Goal: Information Seeking & Learning: Learn about a topic

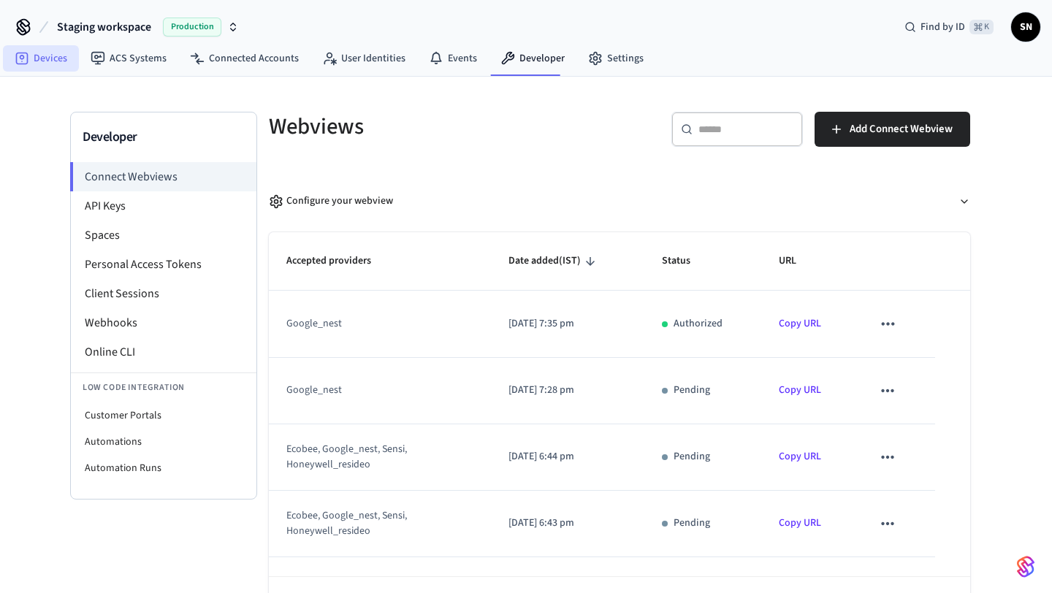
click at [61, 58] on link "Devices" at bounding box center [41, 58] width 76 height 26
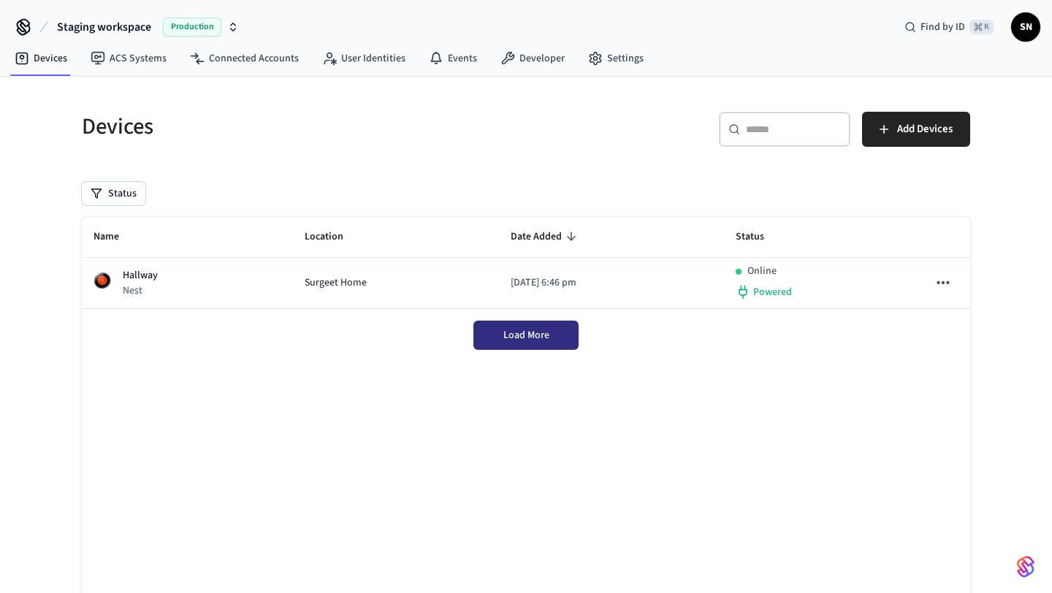
click at [526, 335] on span "Load More" at bounding box center [527, 335] width 46 height 15
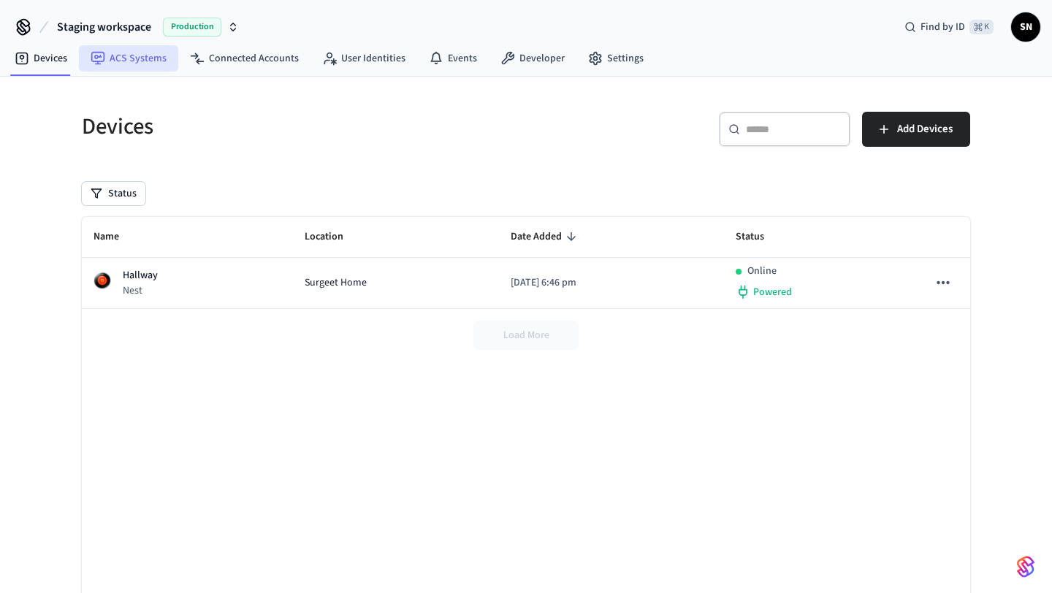
click at [121, 56] on link "ACS Systems" at bounding box center [128, 58] width 99 height 26
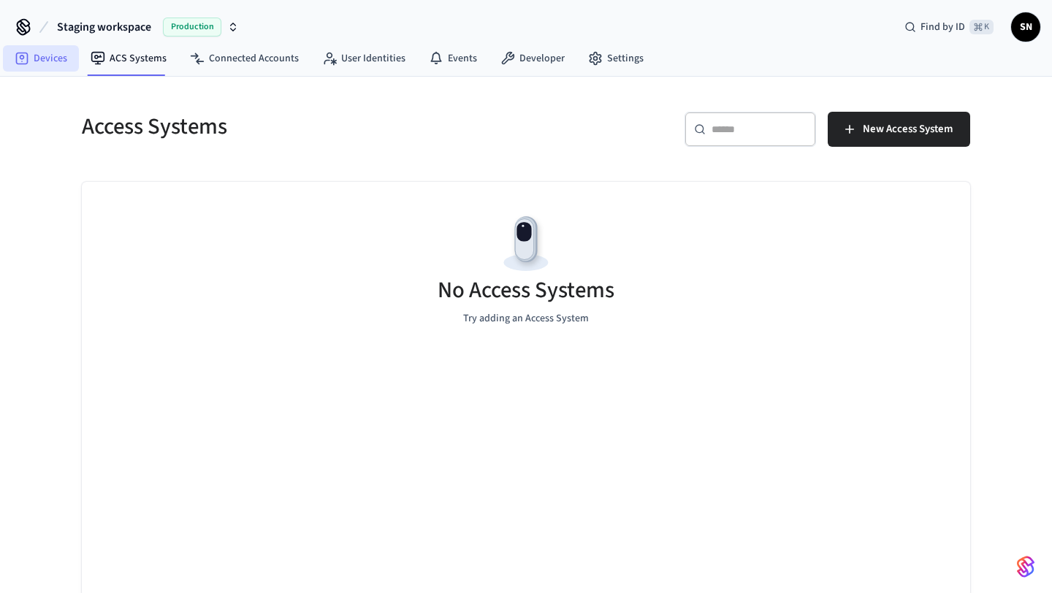
click at [63, 61] on link "Devices" at bounding box center [41, 58] width 76 height 26
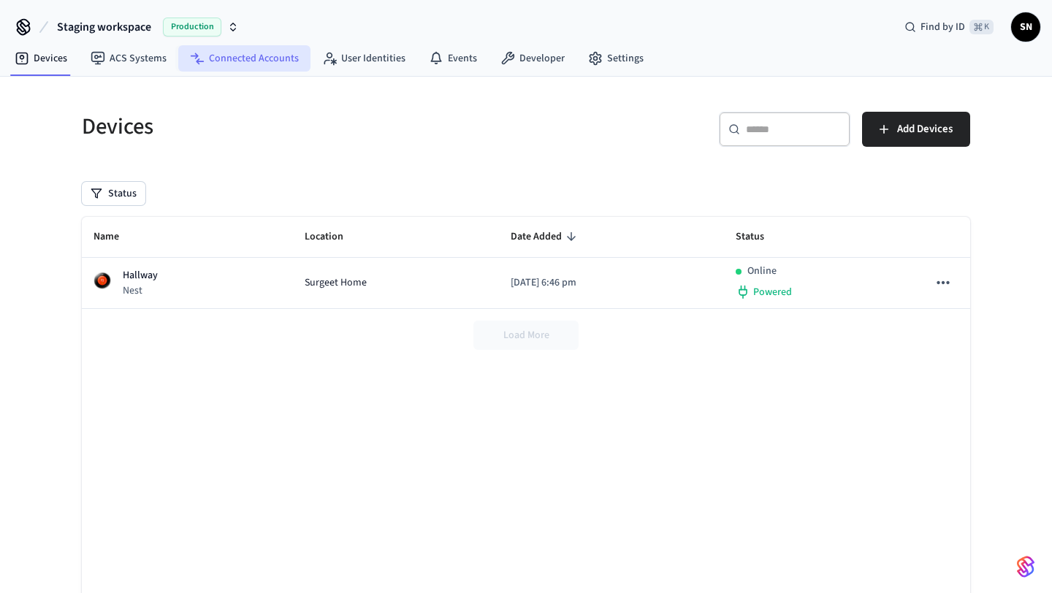
click at [241, 58] on link "Connected Accounts" at bounding box center [244, 58] width 132 height 26
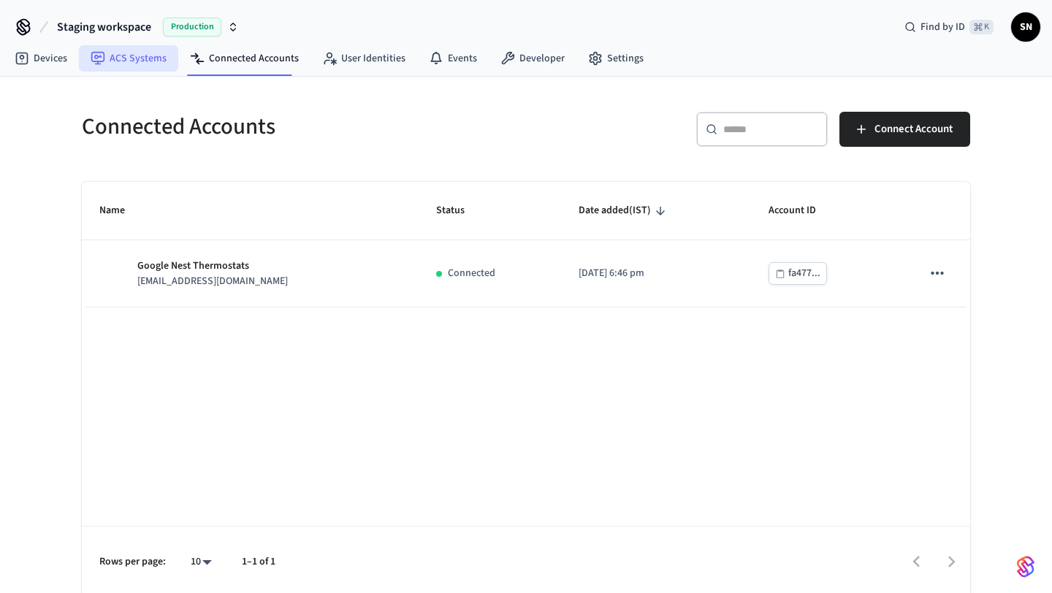
click at [130, 69] on link "ACS Systems" at bounding box center [128, 58] width 99 height 26
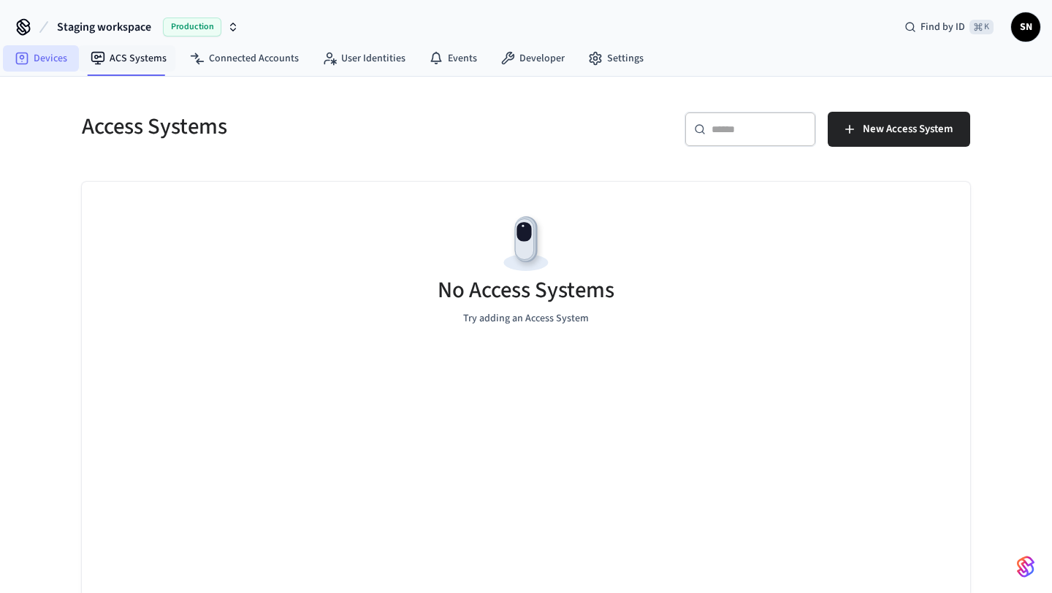
click at [44, 69] on link "Devices" at bounding box center [41, 58] width 76 height 26
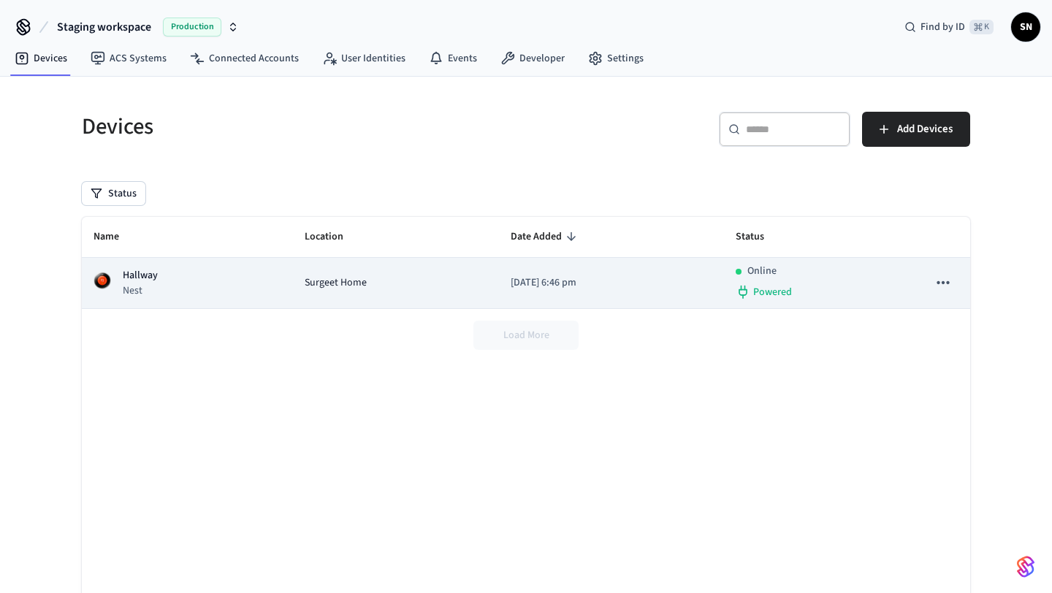
click at [176, 292] on div "Hallway Nest" at bounding box center [188, 283] width 188 height 30
click at [143, 281] on p "Hallway" at bounding box center [140, 275] width 35 height 15
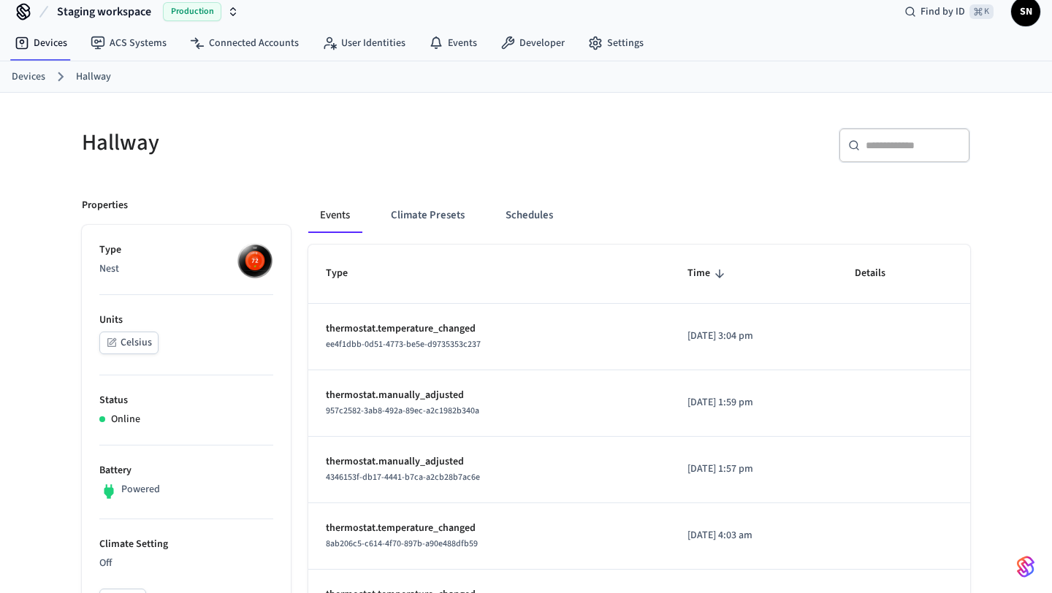
scroll to position [7, 0]
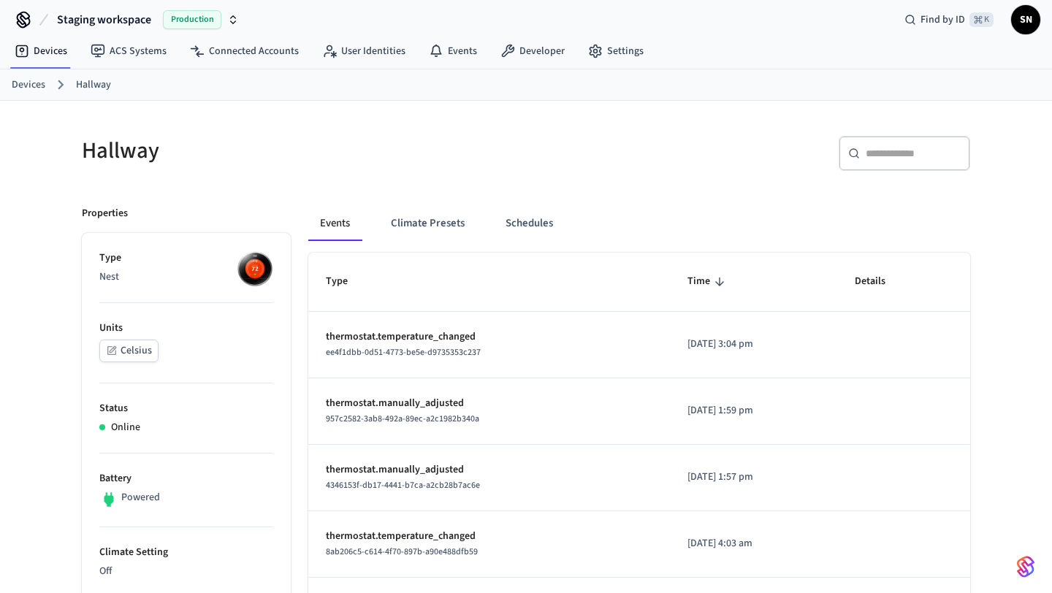
click at [411, 335] on p "thermostat.temperature_changed" at bounding box center [489, 337] width 327 height 15
click at [422, 55] on link "Events" at bounding box center [453, 51] width 72 height 26
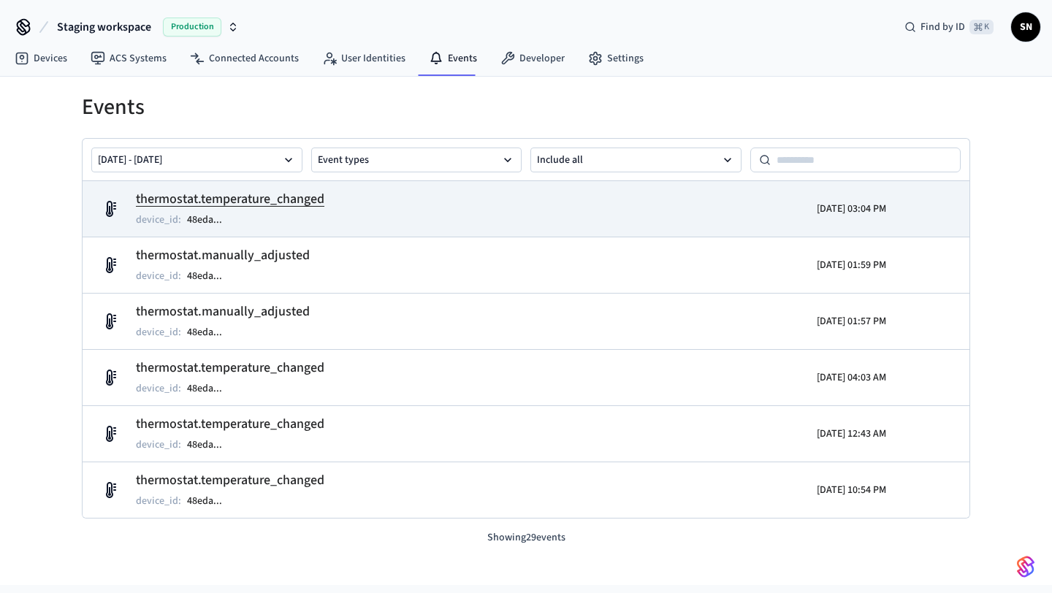
click at [282, 202] on h2 "thermostat.temperature_changed" at bounding box center [230, 199] width 189 height 20
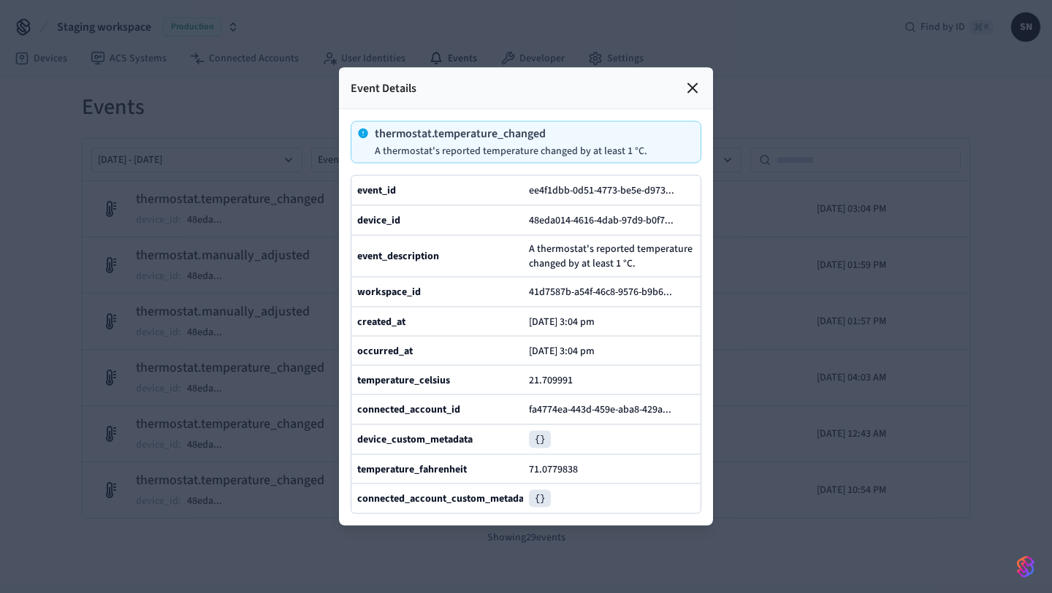
click at [692, 87] on icon at bounding box center [692, 88] width 9 height 9
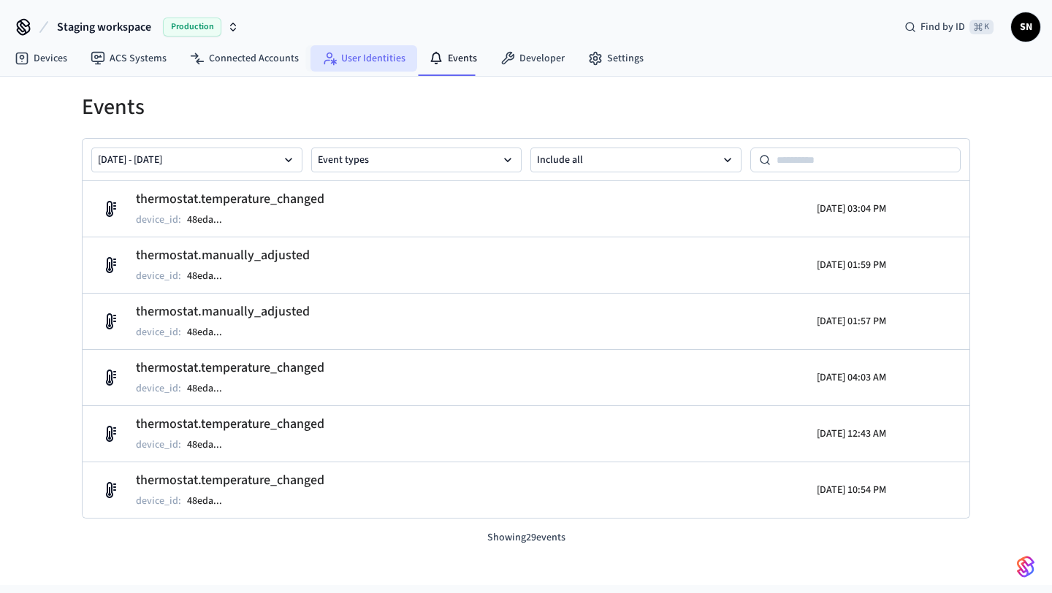
click at [337, 67] on link "User Identities" at bounding box center [364, 58] width 107 height 26
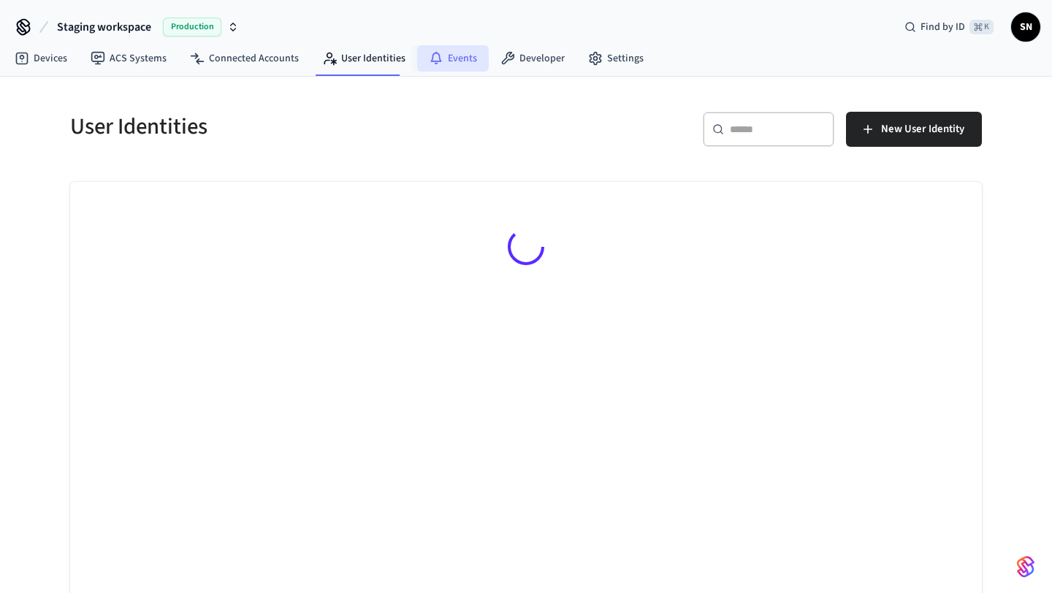
click at [435, 64] on icon at bounding box center [436, 58] width 15 height 15
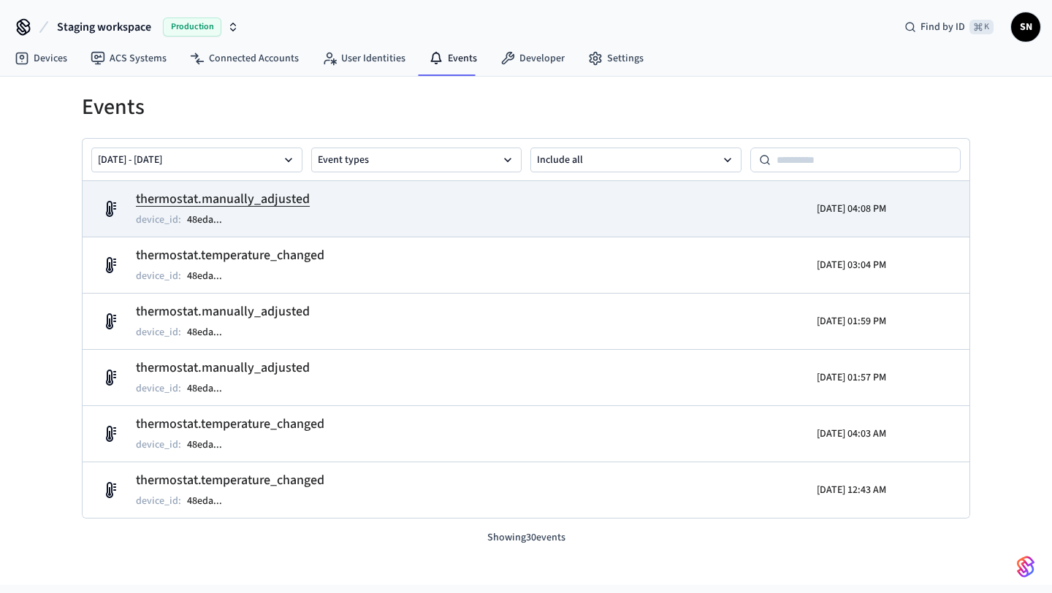
click at [240, 201] on h2 "thermostat.manually_adjusted" at bounding box center [223, 199] width 174 height 20
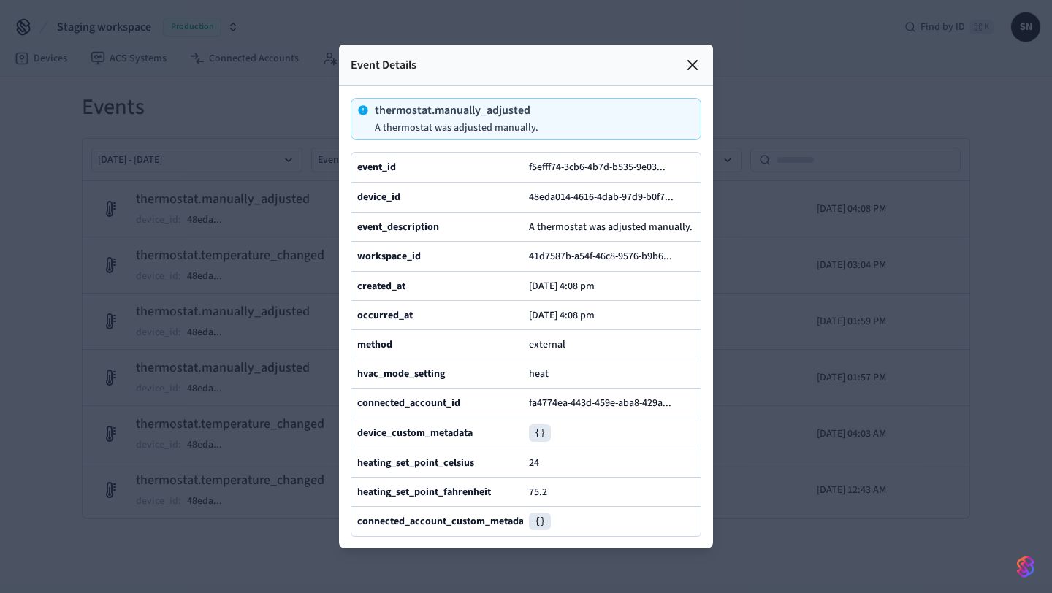
click at [688, 64] on icon at bounding box center [693, 65] width 18 height 18
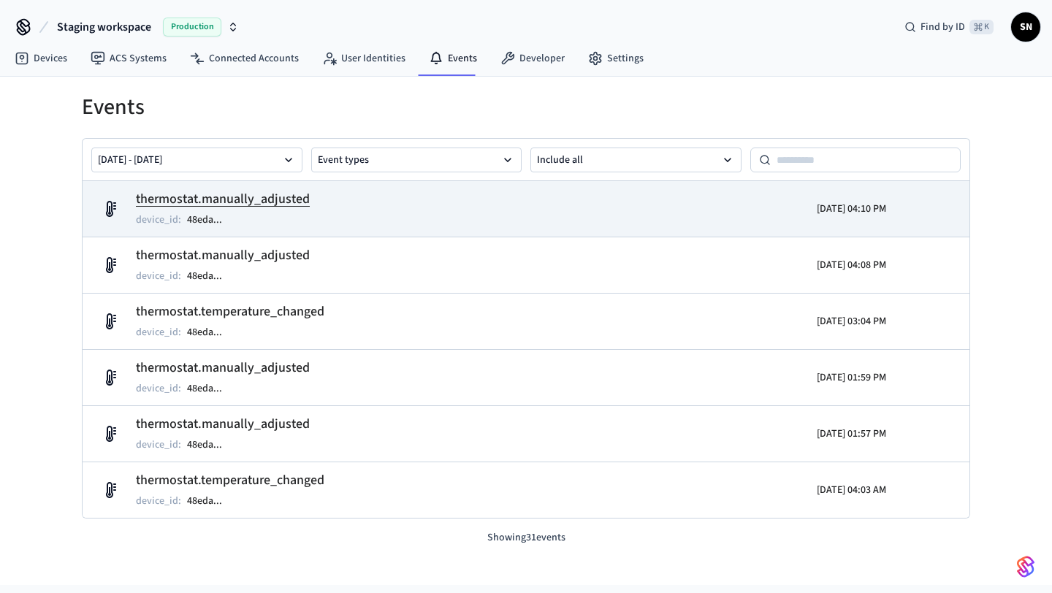
click at [189, 195] on h2 "thermostat.manually_adjusted" at bounding box center [223, 199] width 174 height 20
